Goal: Find specific page/section: Locate a particular part of the current website

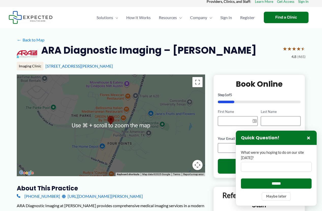
scroll to position [5, 0]
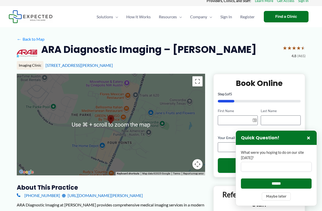
click at [54, 120] on div at bounding box center [111, 125] width 189 height 102
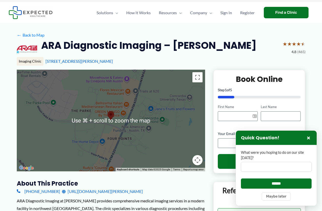
scroll to position [9, 0]
click at [57, 99] on div at bounding box center [111, 121] width 189 height 102
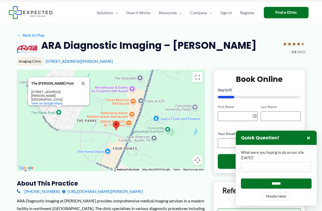
drag, startPoint x: 141, startPoint y: 97, endPoint x: 118, endPoint y: 91, distance: 24.1
click at [141, 97] on div "The [PERSON_NAME] Pool The [PERSON_NAME] Pool [STREET_ADDRESS][PERSON_NAME] Vie…" at bounding box center [111, 121] width 189 height 102
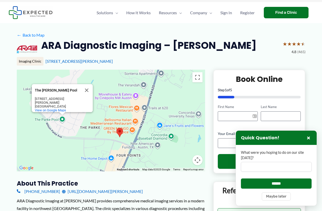
scroll to position [14, 0]
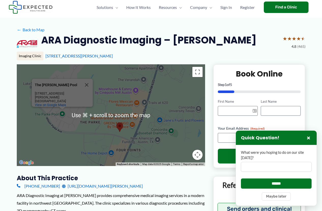
click at [39, 122] on div "The [PERSON_NAME] Pool The [PERSON_NAME] Pool [STREET_ADDRESS][PERSON_NAME] Vie…" at bounding box center [111, 115] width 189 height 102
click at [64, 117] on div "The [PERSON_NAME] Pool The [PERSON_NAME] Pool [STREET_ADDRESS][PERSON_NAME] Vie…" at bounding box center [111, 115] width 189 height 102
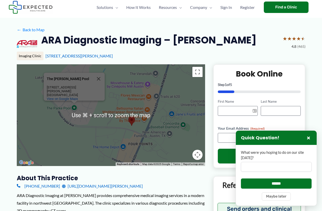
scroll to position [15, 0]
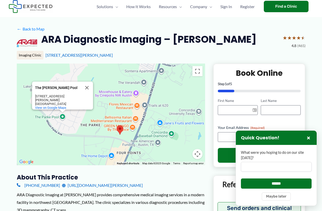
drag, startPoint x: 126, startPoint y: 102, endPoint x: 115, endPoint y: 110, distance: 13.9
click at [115, 110] on div "The [PERSON_NAME] Pool The [PERSON_NAME] Pool [STREET_ADDRESS][PERSON_NAME] Vie…" at bounding box center [111, 115] width 189 height 102
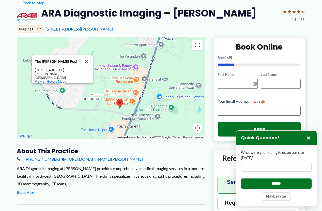
scroll to position [43, 0]
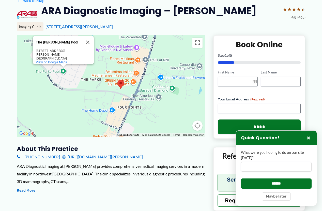
drag, startPoint x: 32, startPoint y: 45, endPoint x: 31, endPoint y: 30, distance: 15.3
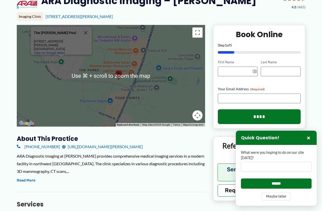
scroll to position [52, 0]
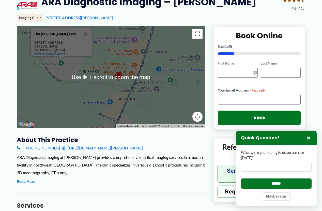
click at [86, 92] on div "The [PERSON_NAME] Pool The [PERSON_NAME] Pool [STREET_ADDRESS][PERSON_NAME] Vie…" at bounding box center [111, 77] width 189 height 102
click at [109, 79] on div "The [PERSON_NAME] Pool The [PERSON_NAME] Pool [STREET_ADDRESS][PERSON_NAME] Vie…" at bounding box center [111, 77] width 189 height 102
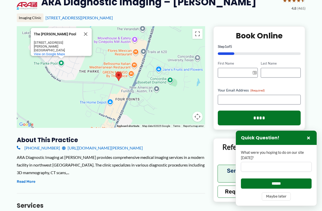
click at [109, 79] on div "The [PERSON_NAME] Pool The [PERSON_NAME] Pool [STREET_ADDRESS][PERSON_NAME] Vie…" at bounding box center [111, 77] width 189 height 102
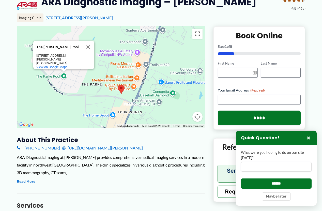
drag, startPoint x: 109, startPoint y: 80, endPoint x: 112, endPoint y: 92, distance: 12.7
click at [112, 92] on div "The [PERSON_NAME] Pool The [PERSON_NAME] Pool [STREET_ADDRESS][PERSON_NAME] Vie…" at bounding box center [111, 77] width 189 height 102
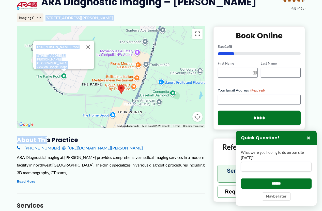
drag, startPoint x: 15, startPoint y: 25, endPoint x: 47, endPoint y: 139, distance: 118.4
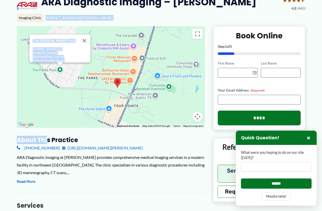
drag, startPoint x: 143, startPoint y: 114, endPoint x: 137, endPoint y: 108, distance: 8.6
drag, startPoint x: 15, startPoint y: 73, endPoint x: 196, endPoint y: 130, distance: 190.3
click at [85, 39] on button "Close" at bounding box center [84, 41] width 12 height 12
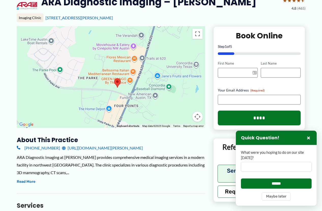
click at [114, 78] on area at bounding box center [114, 78] width 0 height 0
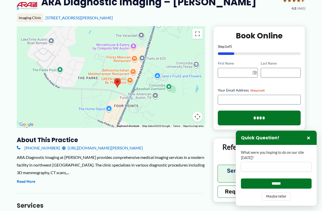
click at [114, 78] on area at bounding box center [114, 78] width 0 height 0
click at [133, 94] on div at bounding box center [111, 77] width 189 height 102
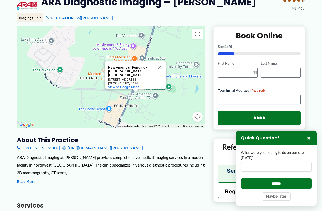
click at [132, 90] on div "New American Funding - [GEOGRAPHIC_DATA], [GEOGRAPHIC_DATA] New American Fundin…" at bounding box center [111, 77] width 189 height 102
drag, startPoint x: 188, startPoint y: 110, endPoint x: 180, endPoint y: 107, distance: 8.4
click at [187, 110] on div "New American Funding - [GEOGRAPHIC_DATA], [GEOGRAPHIC_DATA] New American Fundin…" at bounding box center [111, 77] width 189 height 102
click at [160, 66] on button "Close" at bounding box center [160, 67] width 12 height 12
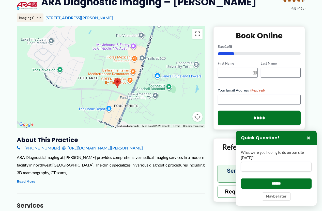
click at [114, 78] on area at bounding box center [114, 78] width 0 height 0
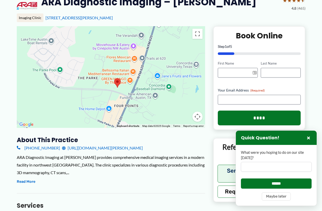
click at [114, 78] on area at bounding box center [114, 78] width 0 height 0
click at [28, 181] on button "Read More" at bounding box center [26, 182] width 19 height 6
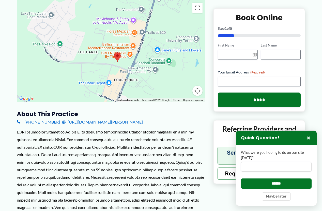
scroll to position [75, 0]
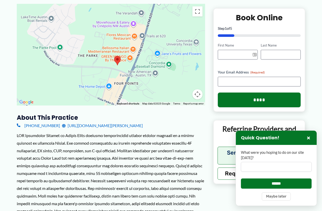
click at [114, 56] on area at bounding box center [114, 56] width 0 height 0
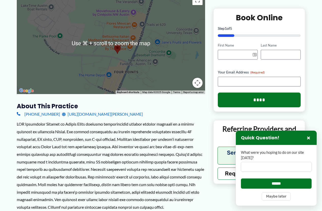
scroll to position [105, 0]
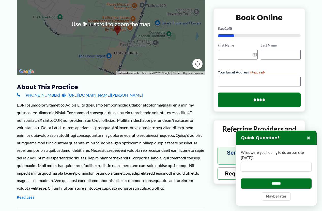
click at [74, 34] on div at bounding box center [111, 24] width 189 height 102
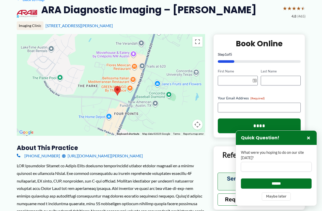
drag, startPoint x: 128, startPoint y: 88, endPoint x: 101, endPoint y: 85, distance: 27.9
click at [100, 85] on div at bounding box center [111, 85] width 189 height 102
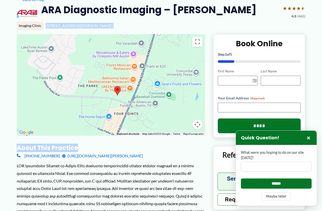
drag, startPoint x: 15, startPoint y: 33, endPoint x: 150, endPoint y: 147, distance: 177.1
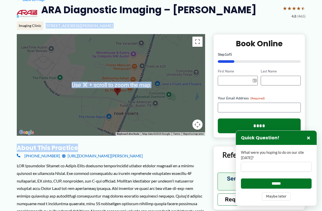
scroll to position [42, 0]
